Goal: Task Accomplishment & Management: Complete application form

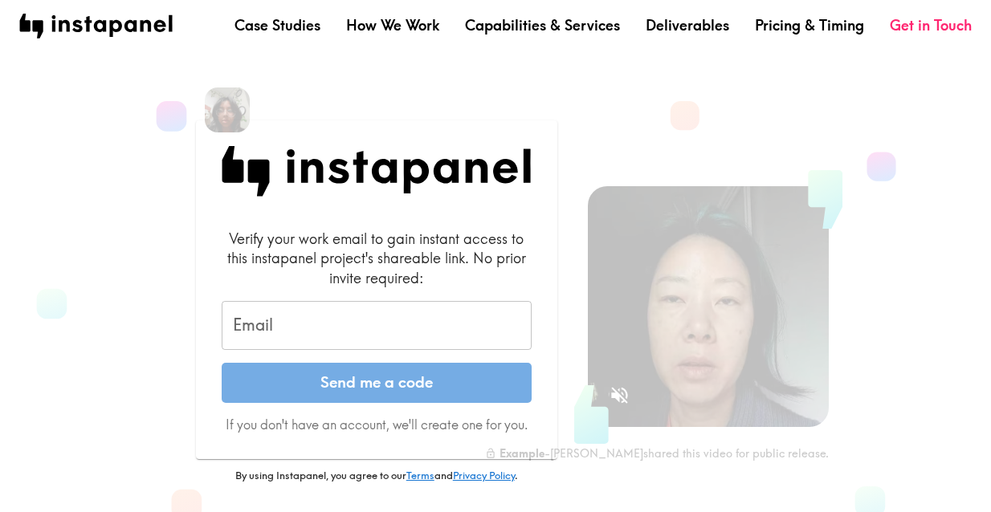
click at [368, 299] on form "Verify your work email to gain instant access to this instapanel project's shar…" at bounding box center [377, 332] width 310 height 206
click at [354, 360] on form "Verify your work email to gain instant access to this instapanel project's shar…" at bounding box center [377, 332] width 310 height 206
click at [354, 356] on form "Verify your work email to gain instant access to this instapanel project's shar…" at bounding box center [377, 332] width 310 height 206
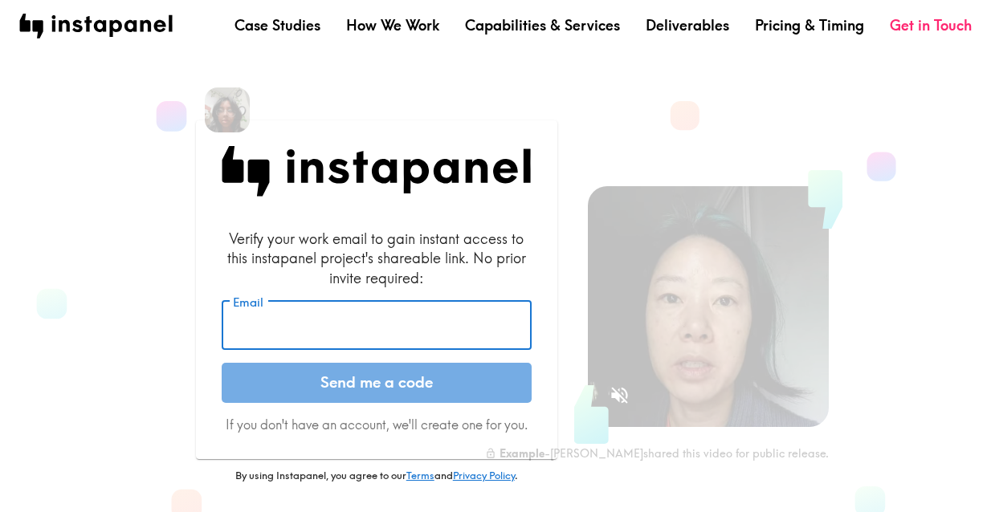
click at [354, 328] on input "Email" at bounding box center [377, 326] width 310 height 50
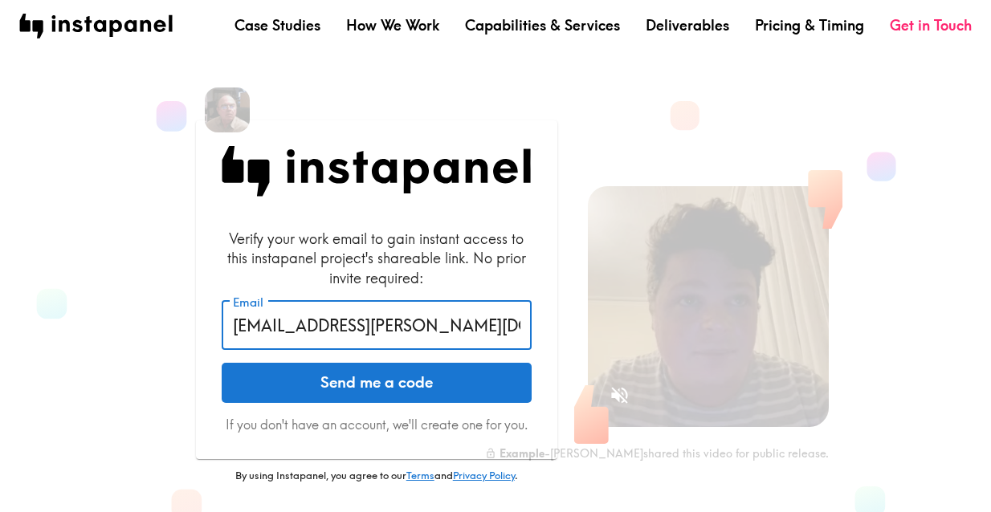
type input "[EMAIL_ADDRESS][PERSON_NAME][DOMAIN_NAME]"
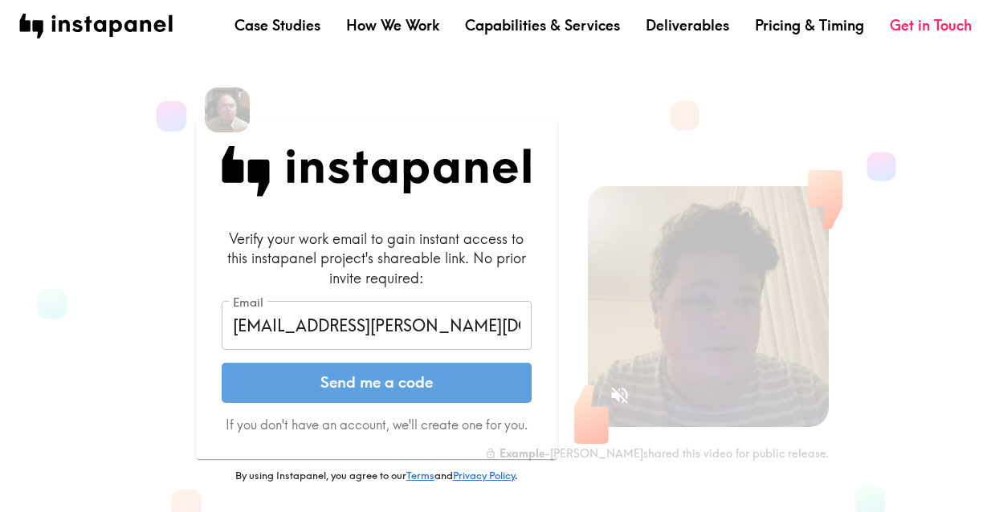
click at [328, 381] on button "Send me a code" at bounding box center [377, 383] width 310 height 40
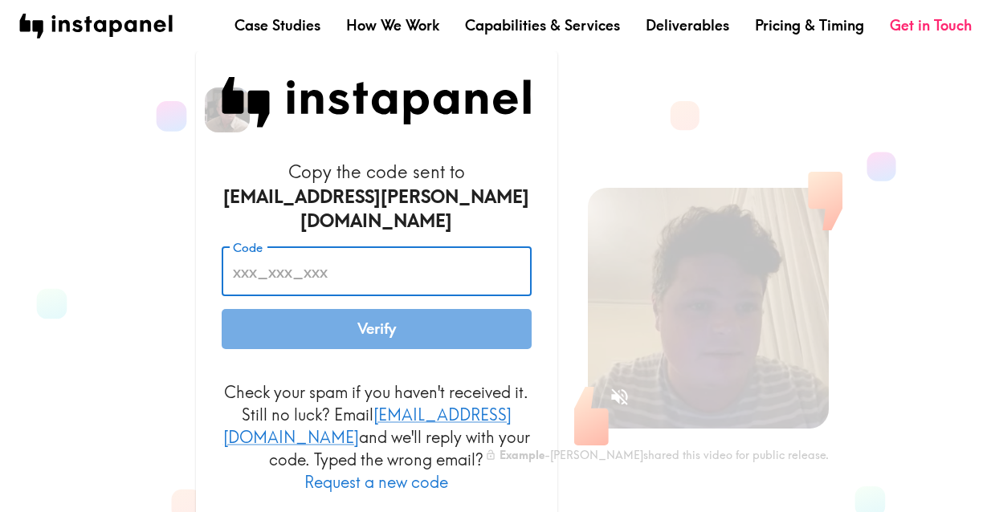
click at [337, 277] on input "Code" at bounding box center [377, 271] width 310 height 50
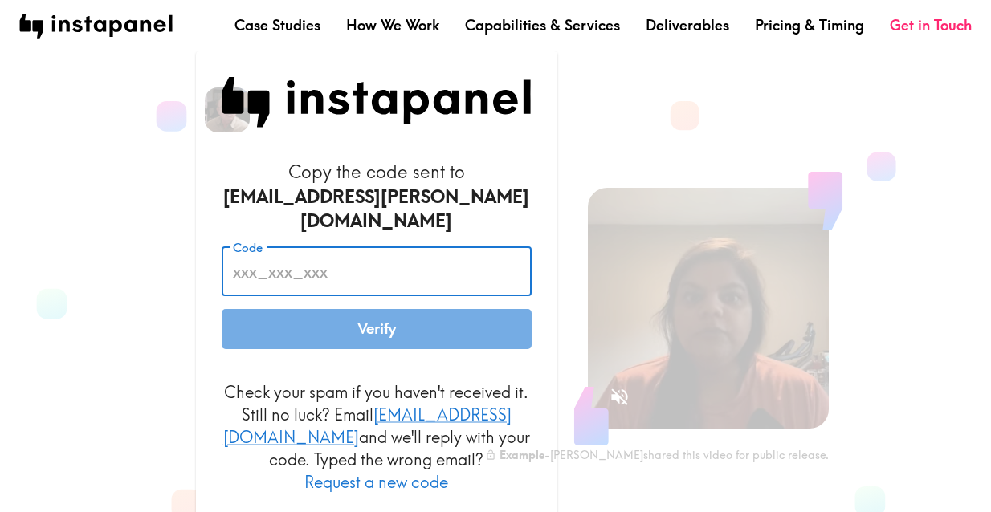
click at [254, 261] on input "Code" at bounding box center [377, 271] width 310 height 50
paste input "Fye_k9K_qLQ"
type input "Fye_k9K_qLQ"
click at [376, 325] on button "Verify" at bounding box center [377, 329] width 310 height 40
